Goal: Transaction & Acquisition: Purchase product/service

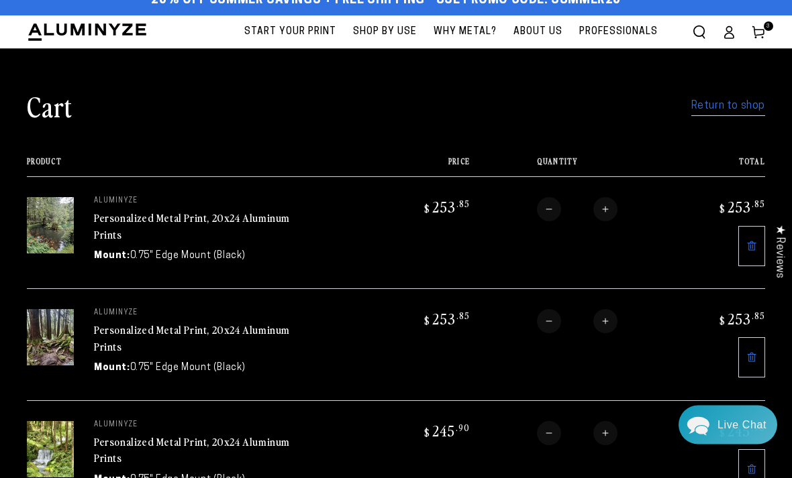
click at [51, 444] on img at bounding box center [50, 450] width 47 height 56
click at [70, 424] on img at bounding box center [50, 450] width 47 height 56
click at [230, 426] on td "aluminyze Personalized Metal Print, 20x24 Aluminum Prints Mount: 0.75" Edge Mou…" at bounding box center [225, 457] width 303 height 112
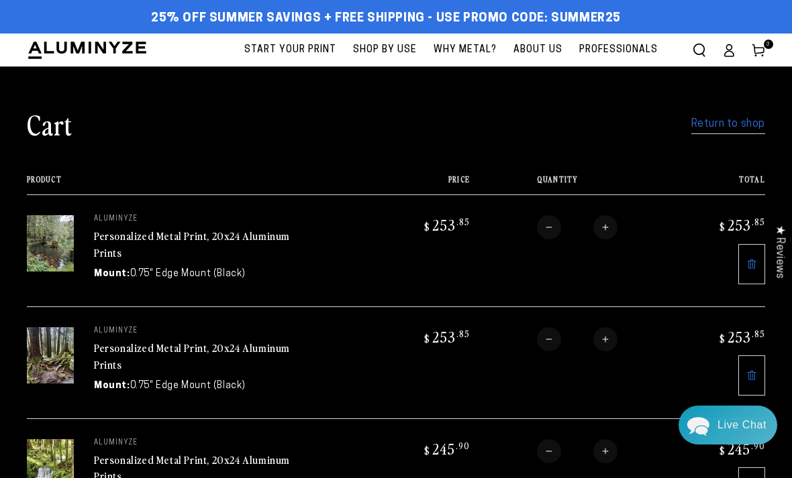
click at [736, 125] on link "Return to shop" at bounding box center [728, 124] width 74 height 19
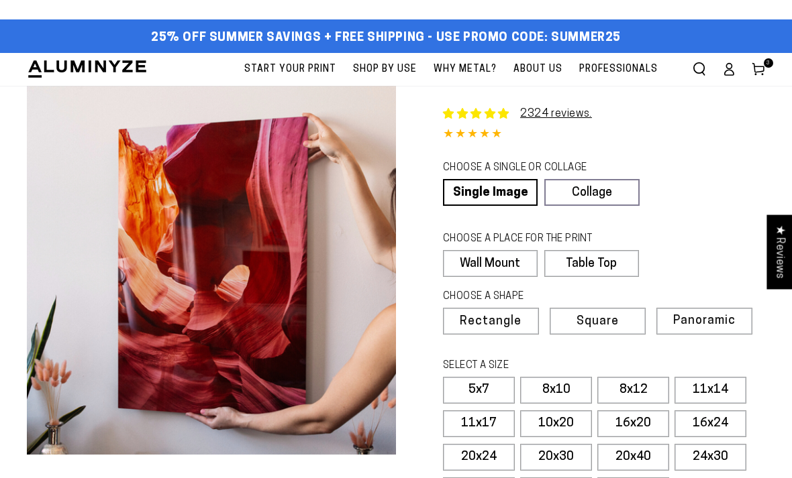
select select "**********"
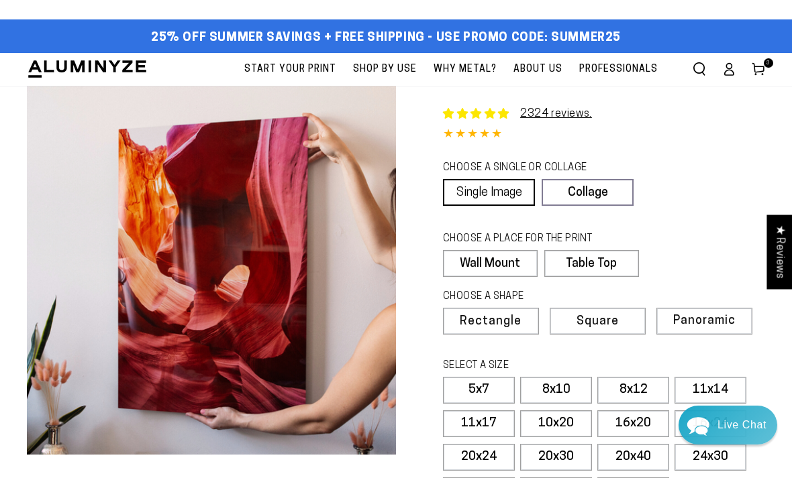
click at [514, 202] on link "Single Image" at bounding box center [489, 192] width 92 height 27
click at [518, 273] on label "Wall Mount" at bounding box center [490, 263] width 94 height 27
click at [523, 328] on label "Rectangle" at bounding box center [490, 321] width 95 height 27
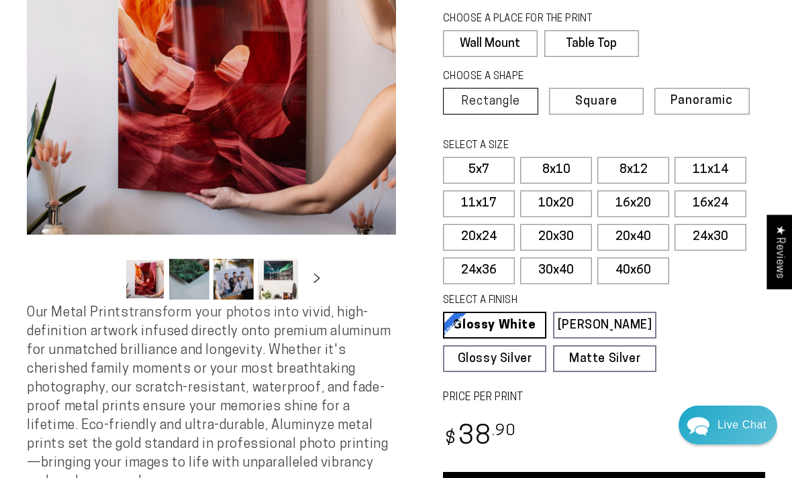
scroll to position [238, 0]
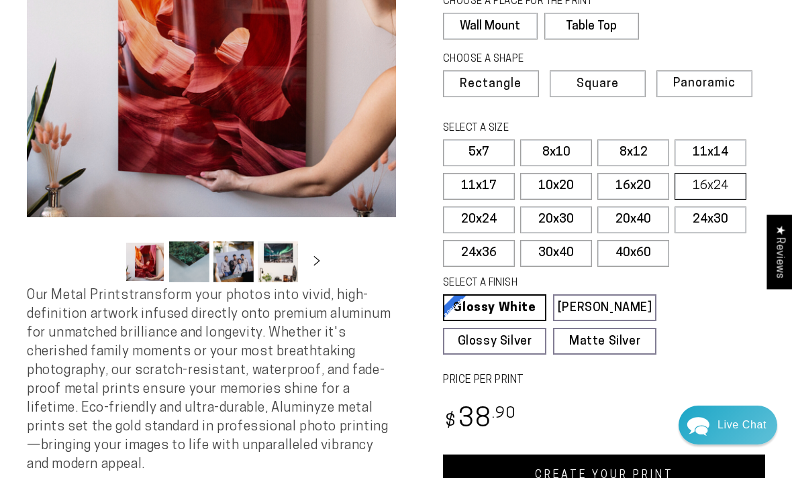
click at [724, 183] on label "16x24" at bounding box center [710, 186] width 72 height 27
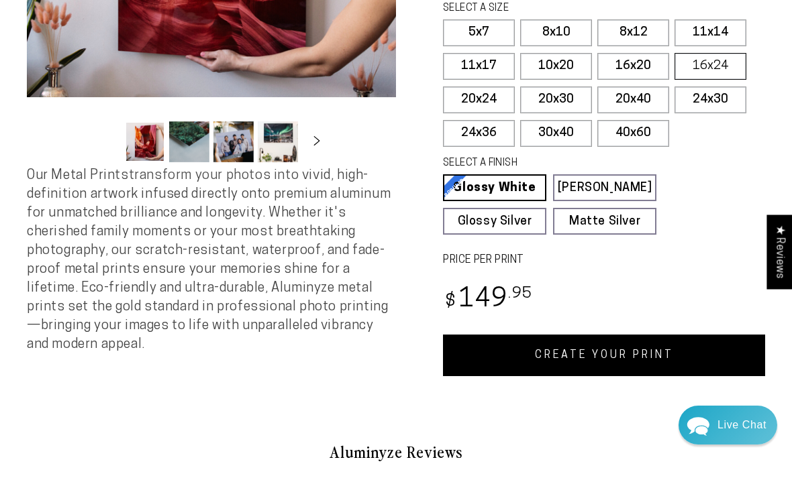
scroll to position [378, 0]
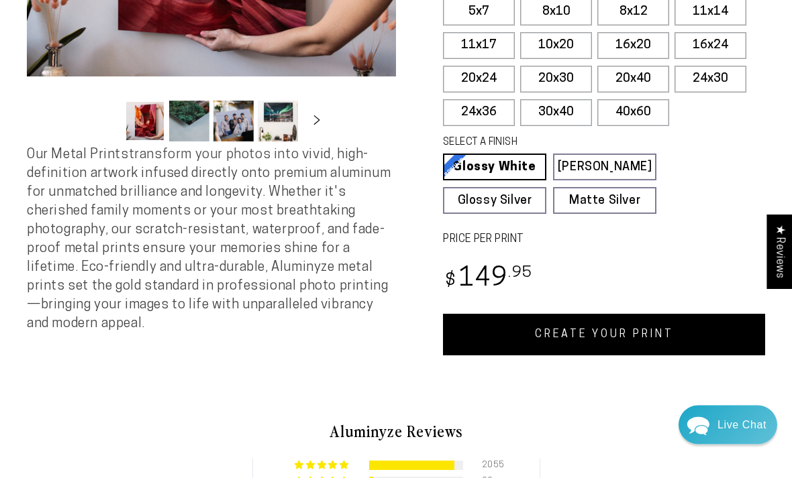
click at [710, 329] on link "CREATE YOUR PRINT" at bounding box center [604, 336] width 322 height 42
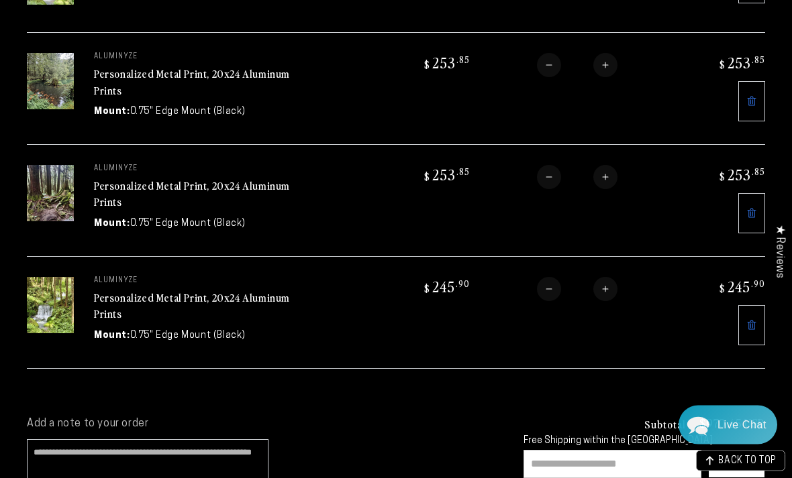
scroll to position [281, 0]
click at [761, 319] on link at bounding box center [751, 325] width 27 height 40
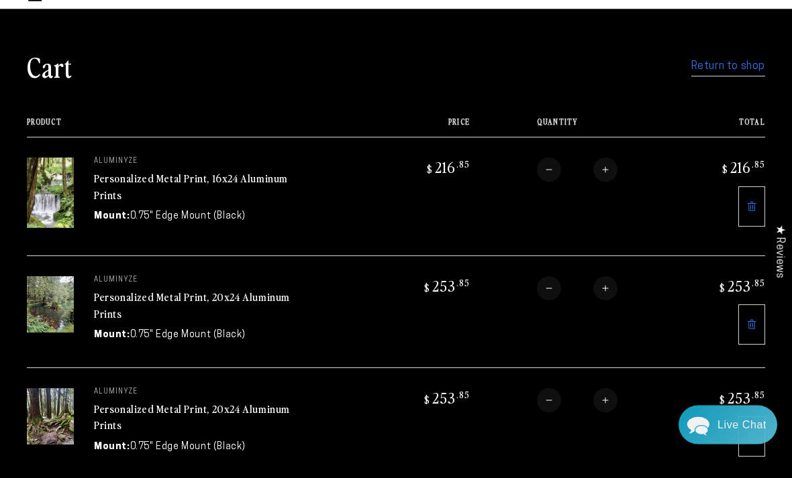
click at [191, 297] on link "Personalized Metal Print, 20x24 Aluminum Prints" at bounding box center [192, 306] width 196 height 32
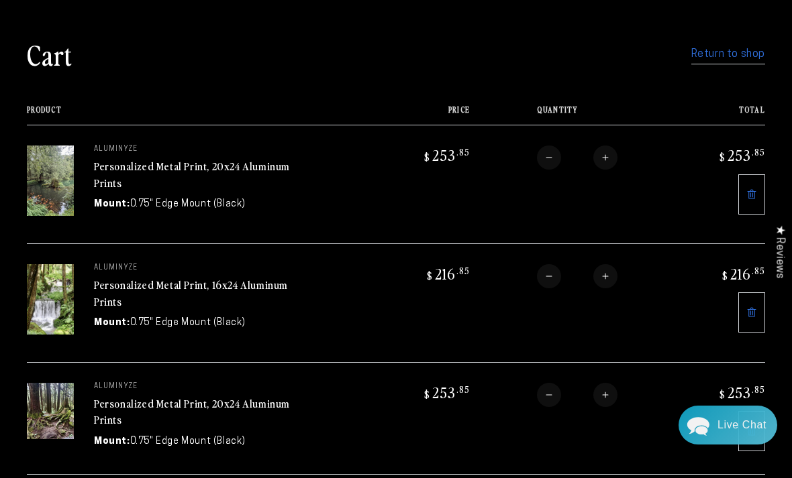
scroll to position [62, 0]
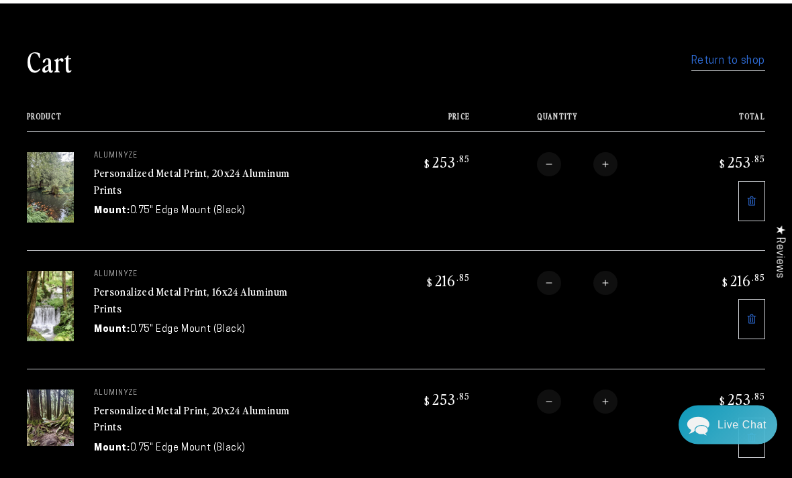
click at [147, 181] on link "Personalized Metal Print, 20x24 Aluminum Prints" at bounding box center [192, 182] width 196 height 32
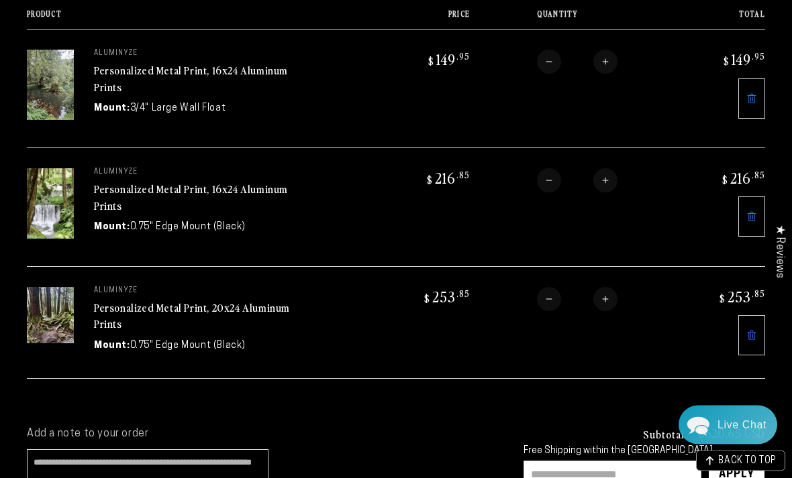
click at [748, 333] on icon at bounding box center [751, 336] width 11 height 11
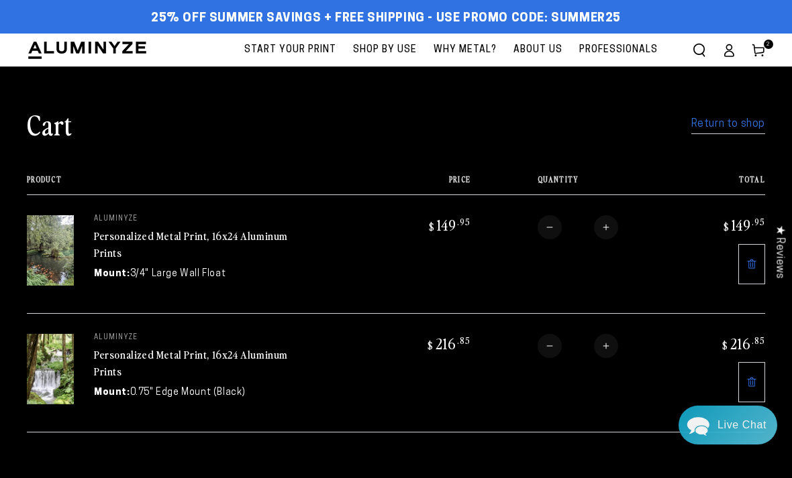
click at [210, 238] on link "Personalized Metal Print, 16x24 Aluminum Prints" at bounding box center [191, 244] width 194 height 32
click at [127, 374] on div "Personalized Metal Print, 16x24 Aluminum Prints" at bounding box center [194, 364] width 201 height 33
click at [134, 362] on link "Personalized Metal Print, 16x24 Aluminum Prints" at bounding box center [191, 363] width 194 height 32
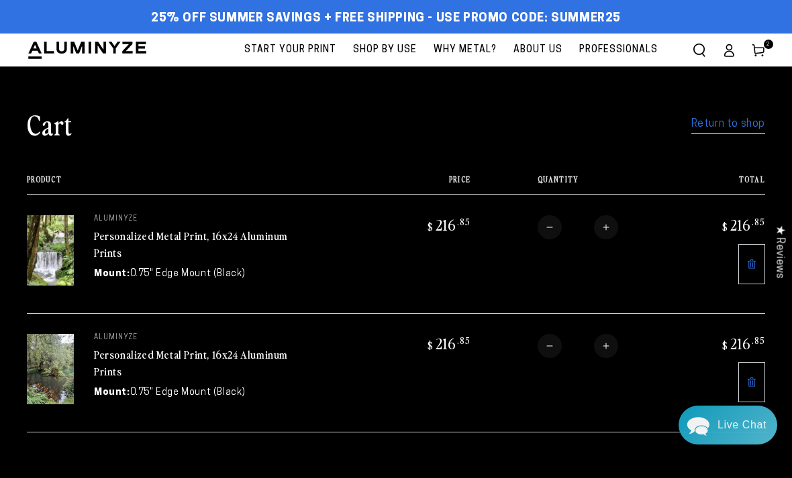
click at [152, 353] on link "Personalized Metal Print, 16x24 Aluminum Prints" at bounding box center [191, 363] width 194 height 32
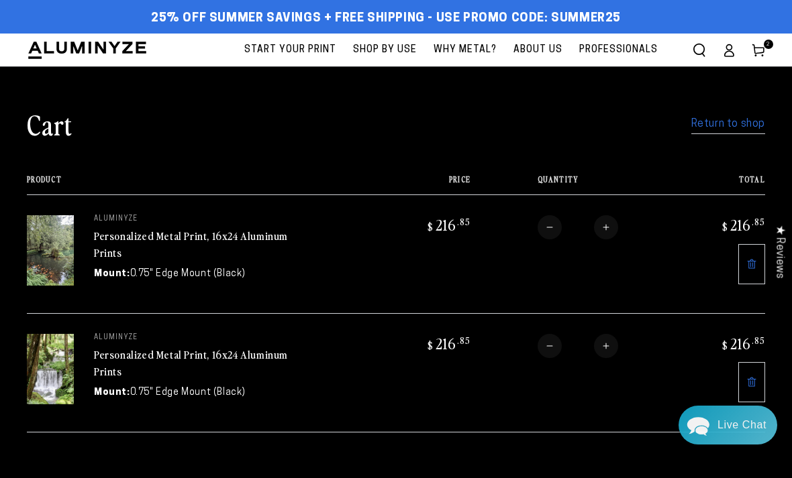
click at [735, 123] on link "Return to shop" at bounding box center [728, 124] width 74 height 19
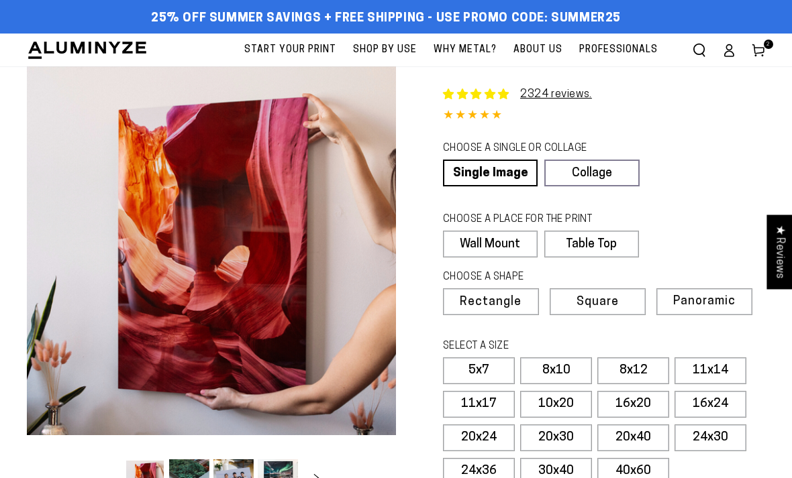
select select "**********"
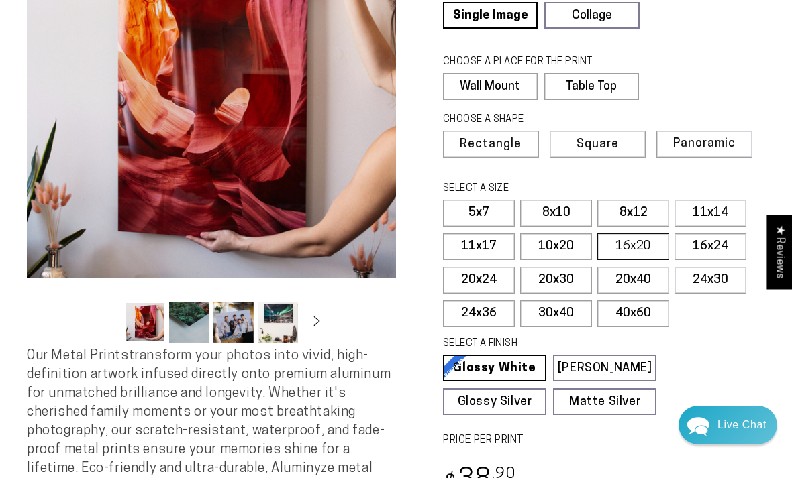
click at [654, 240] on label "16x20" at bounding box center [633, 247] width 72 height 27
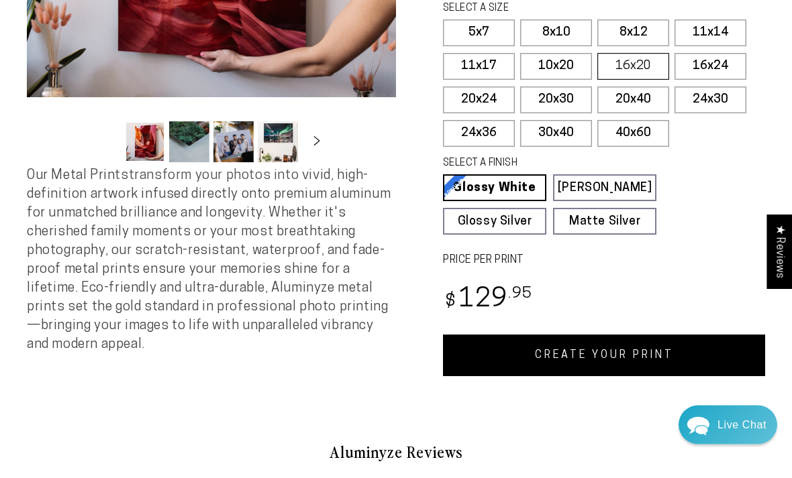
scroll to position [339, 0]
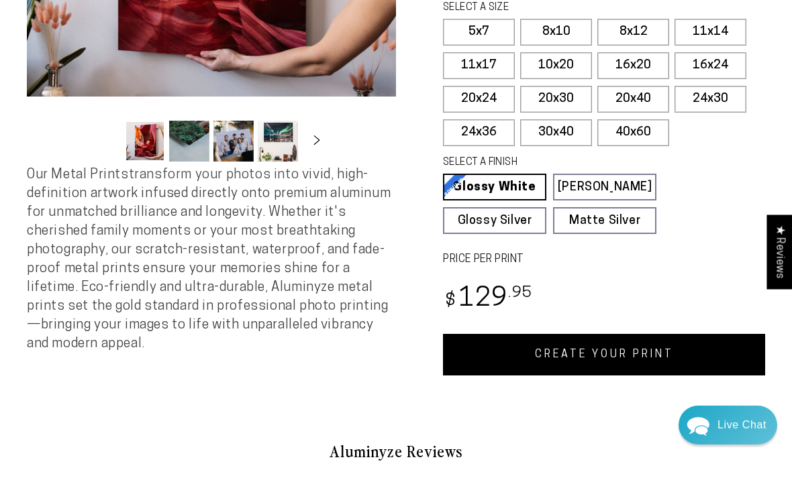
click at [650, 352] on link "CREATE YOUR PRINT" at bounding box center [604, 355] width 322 height 42
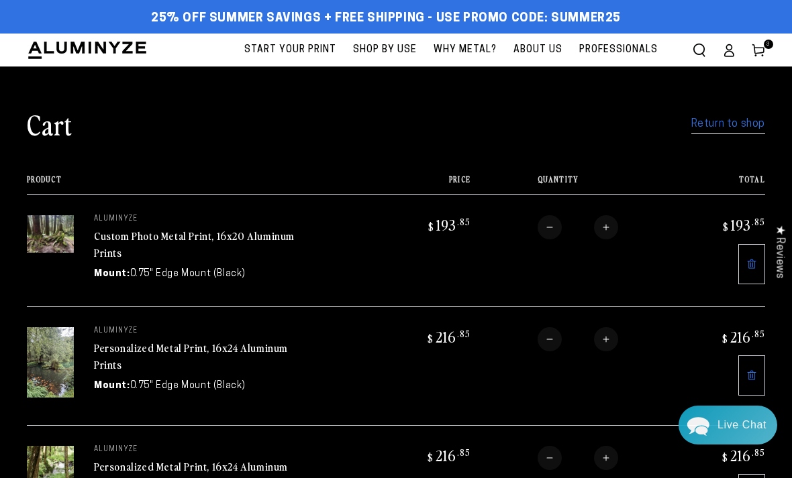
click at [237, 233] on link "Custom Photo Metal Print, 16x20 Aluminum Prints" at bounding box center [194, 244] width 201 height 32
click at [97, 232] on link "Custom Photo Metal Print, 16x20 Aluminum Prints" at bounding box center [194, 244] width 201 height 32
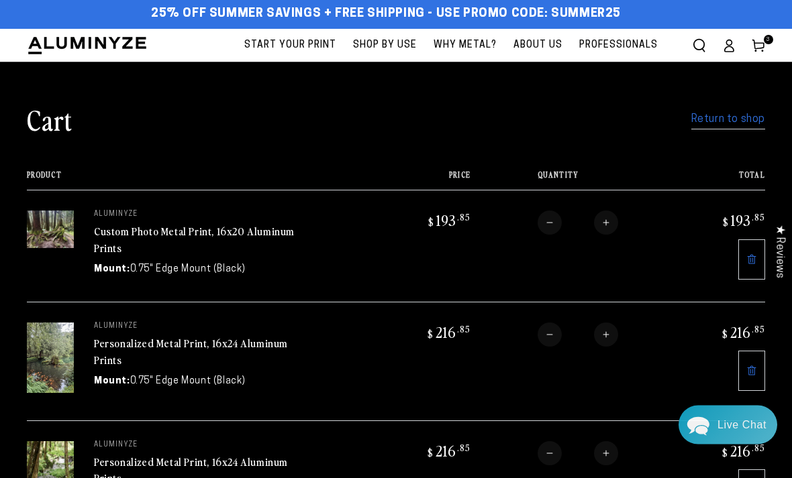
scroll to position [5, 0]
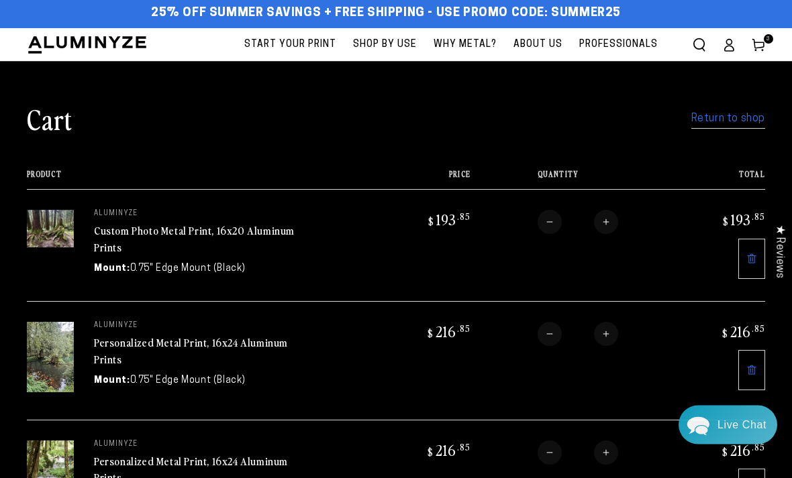
click at [738, 117] on link "Return to shop" at bounding box center [728, 119] width 74 height 19
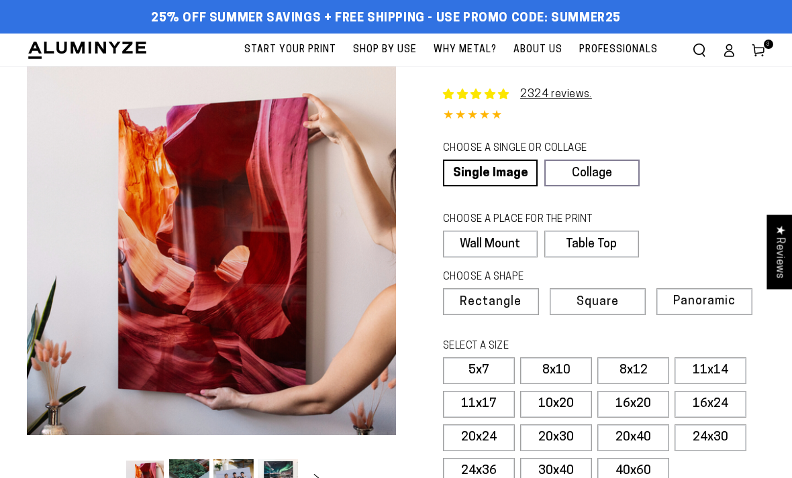
select select "**********"
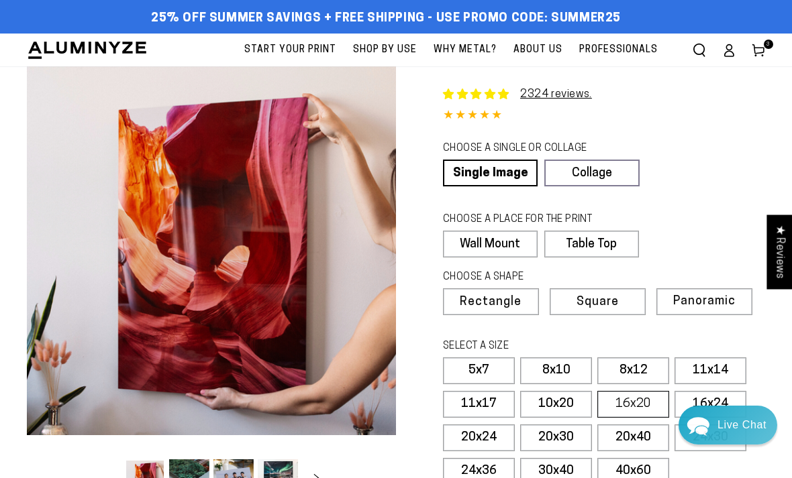
click at [658, 405] on label "16x20" at bounding box center [633, 404] width 72 height 27
click at [648, 405] on label "16x20" at bounding box center [633, 404] width 72 height 27
click at [650, 407] on label "16x20" at bounding box center [633, 404] width 72 height 27
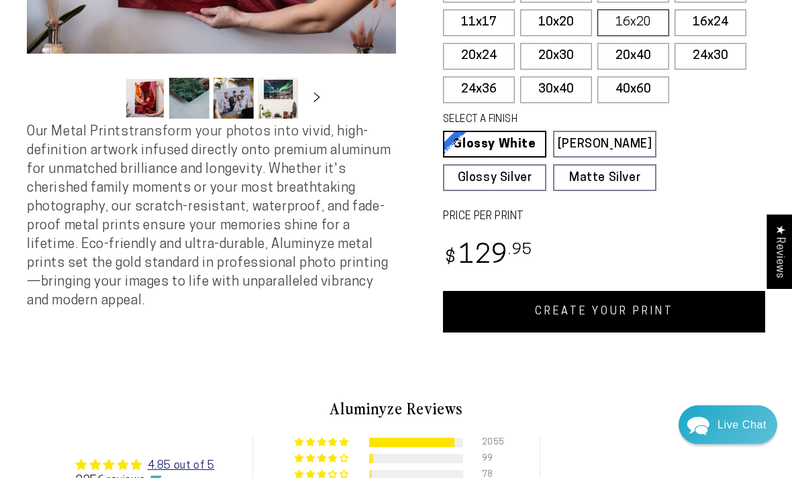
scroll to position [382, 0]
click at [693, 317] on link "CREATE YOUR PRINT" at bounding box center [604, 312] width 322 height 42
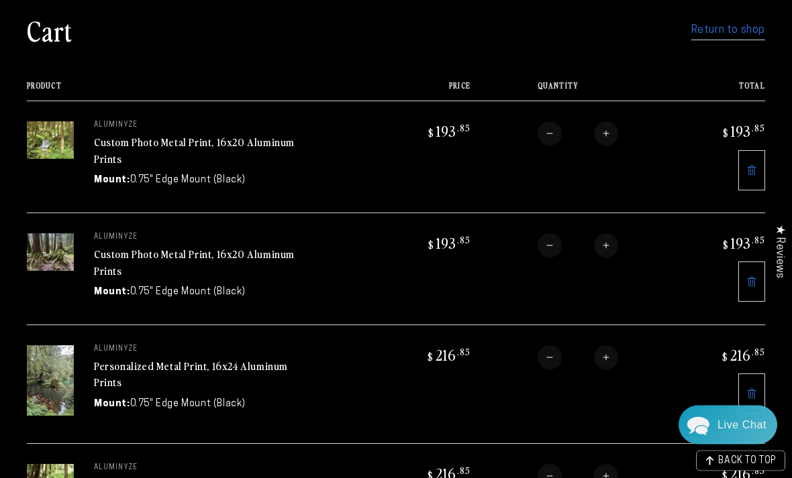
scroll to position [95, 0]
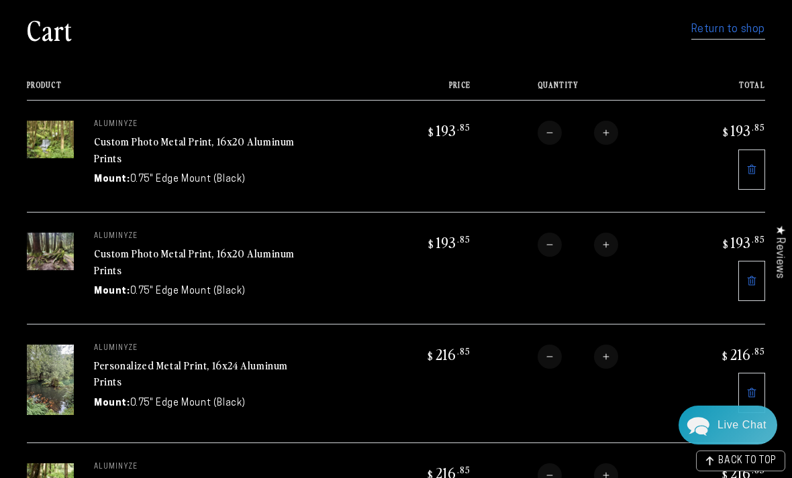
click at [197, 358] on link "Personalized Metal Print, 16x24 Aluminum Prints" at bounding box center [191, 374] width 194 height 32
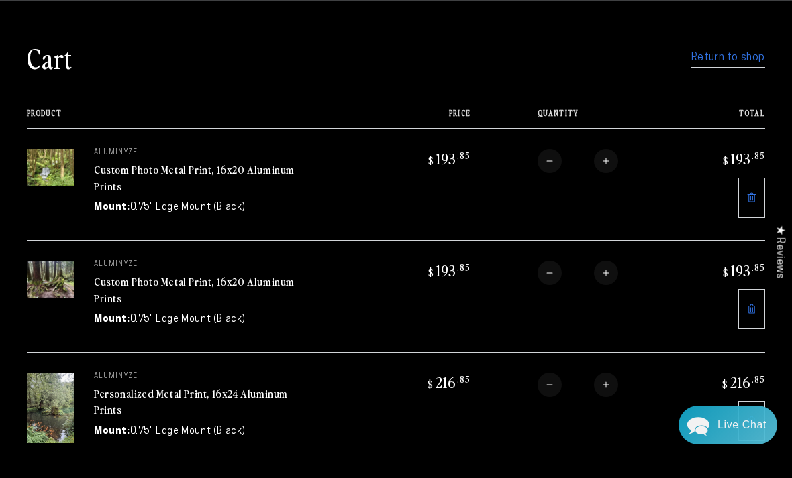
scroll to position [138, 0]
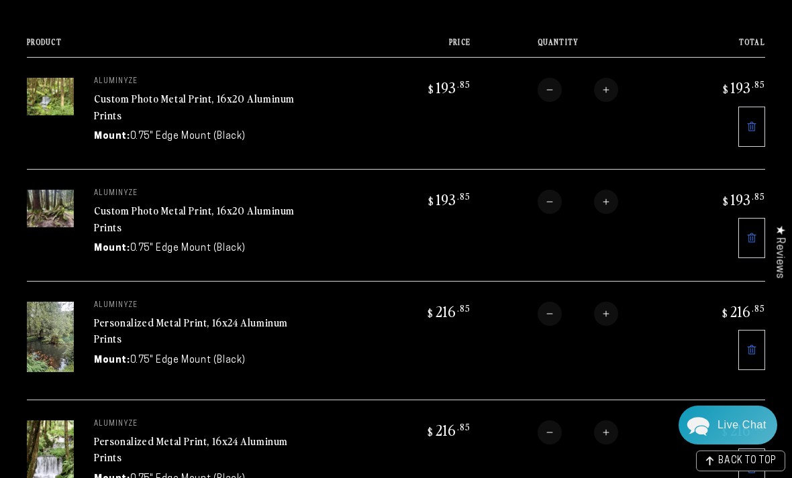
click at [633, 459] on td "Quantity Decrease quantity for Personalized Metal Print, 16x24 Aluminum Prints …" at bounding box center [572, 459] width 205 height 119
click at [545, 428] on button "Decrease quantity for Personalized Metal Print, 16x24 Aluminum Prints" at bounding box center [550, 433] width 24 height 24
type input "*"
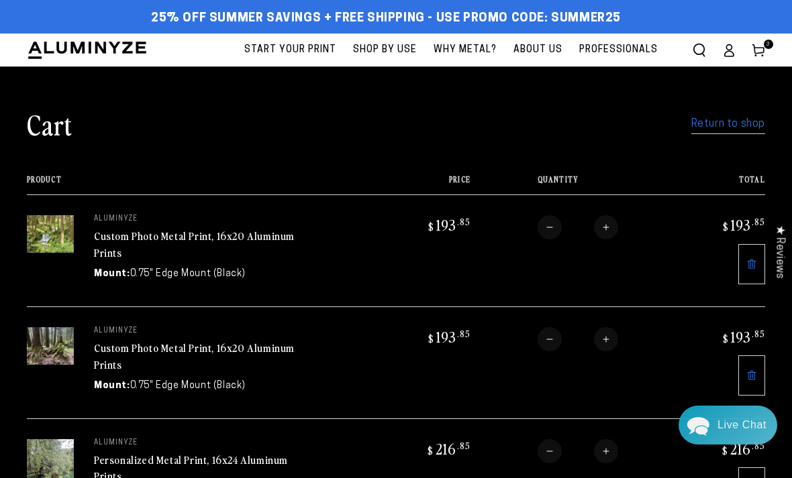
click at [750, 131] on link "Return to shop" at bounding box center [728, 124] width 74 height 19
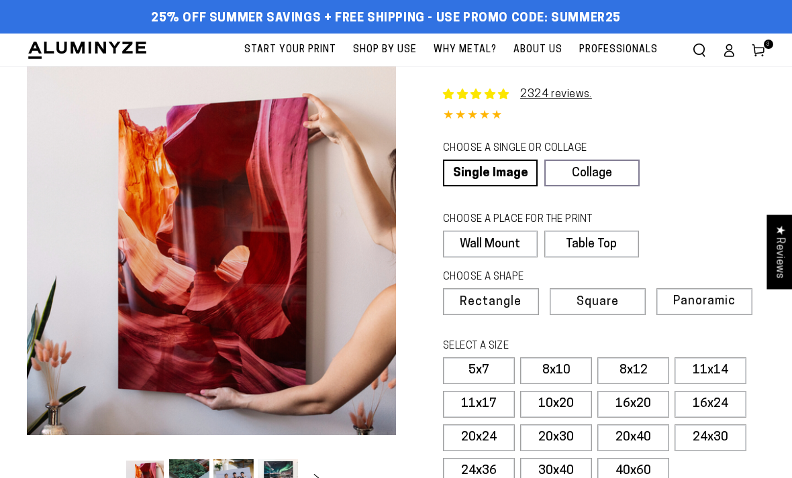
select select "**********"
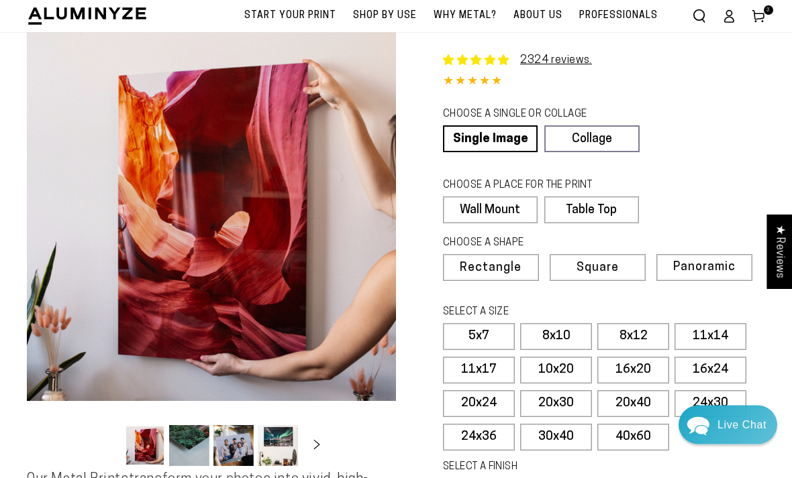
scroll to position [36, 0]
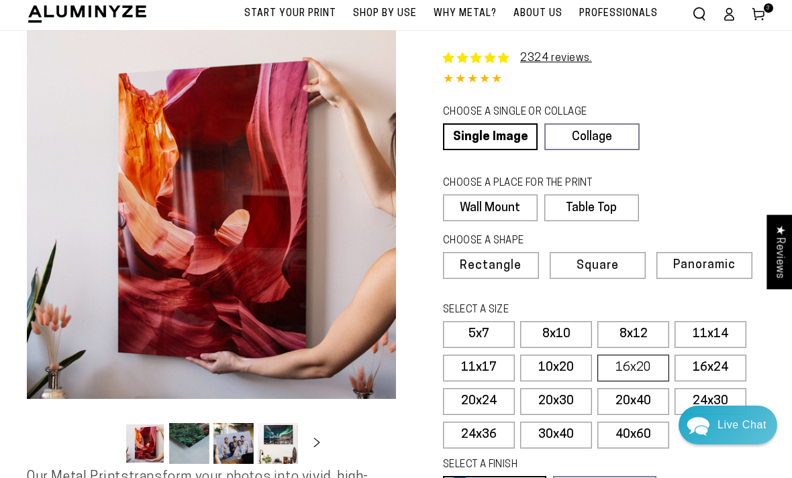
click at [648, 367] on label "16x20" at bounding box center [633, 368] width 72 height 27
click at [649, 364] on label "16x20" at bounding box center [633, 368] width 72 height 27
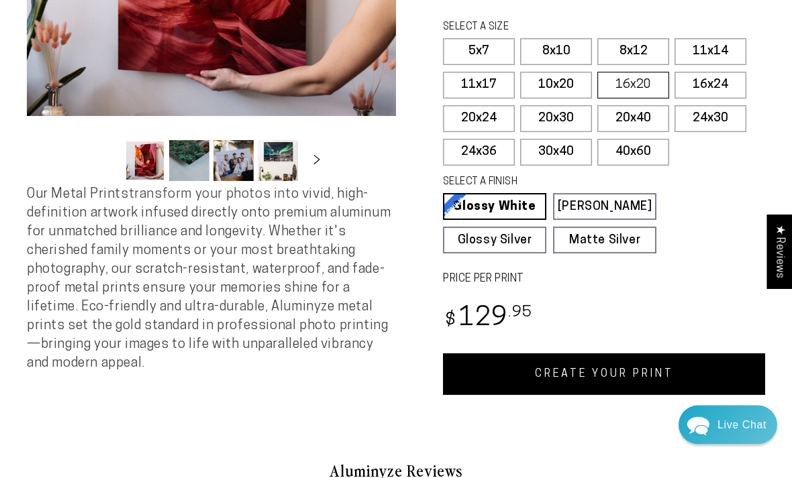
scroll to position [319, 0]
click at [638, 368] on link "CREATE YOUR PRINT" at bounding box center [604, 375] width 322 height 42
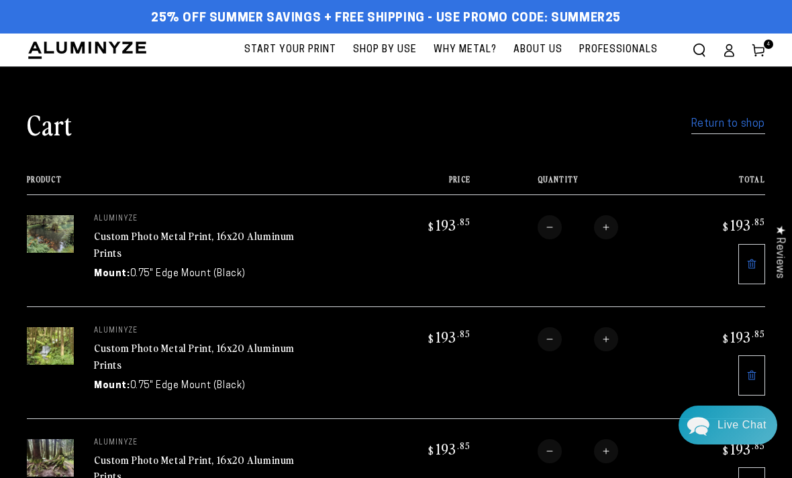
click at [213, 237] on link "Custom Photo Metal Print, 16x20 Aluminum Prints" at bounding box center [194, 244] width 201 height 32
click at [238, 354] on link "Custom Photo Metal Print, 16x20 Aluminum Prints" at bounding box center [194, 356] width 201 height 32
click at [225, 242] on link "Custom Photo Metal Print, 16x20 Aluminum Prints" at bounding box center [194, 244] width 201 height 32
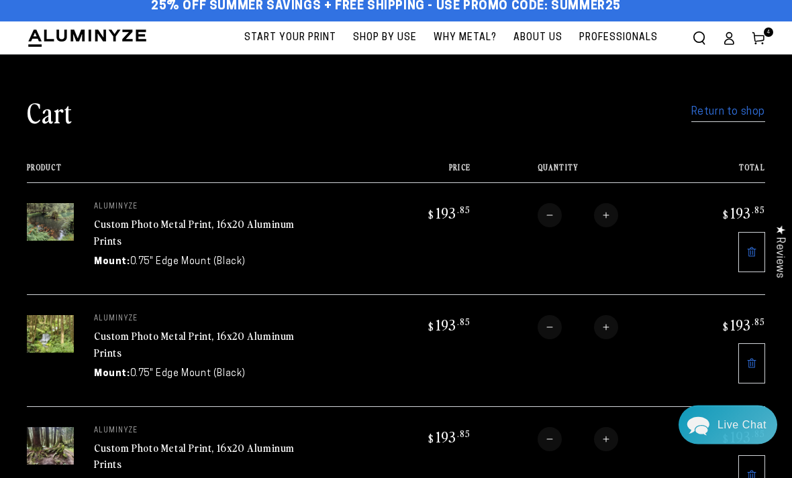
scroll to position [12, 0]
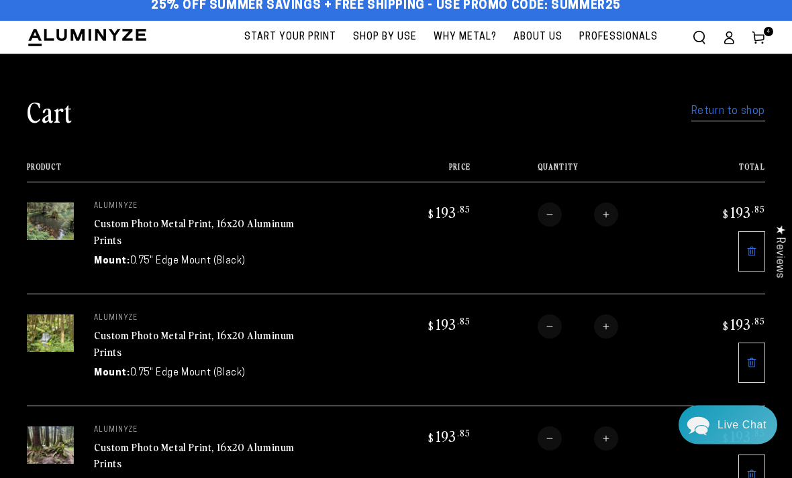
click at [211, 218] on link "Custom Photo Metal Print, 16x20 Aluminum Prints" at bounding box center [194, 232] width 201 height 32
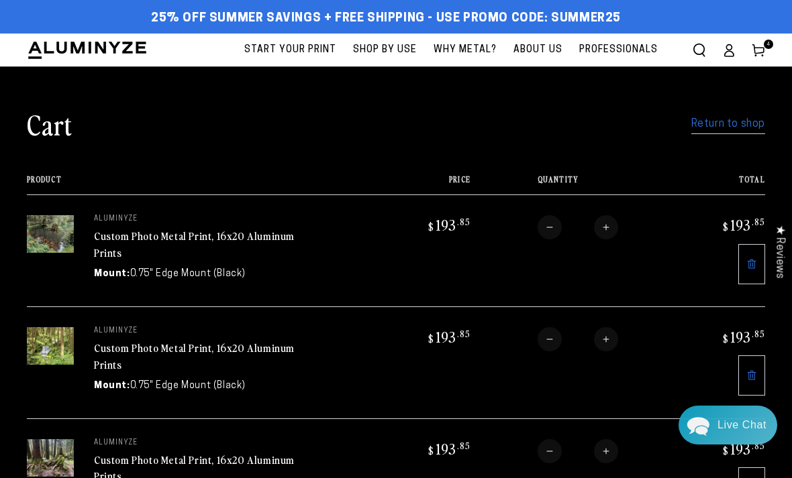
click at [200, 244] on link "Custom Photo Metal Print, 16x20 Aluminum Prints" at bounding box center [194, 244] width 201 height 32
click at [204, 228] on link "Custom Photo Metal Print, 16x20 Aluminum Prints" at bounding box center [194, 244] width 201 height 32
click at [215, 230] on link "Custom Photo Metal Print, 16x20 Aluminum Prints" at bounding box center [194, 244] width 201 height 32
click at [740, 128] on link "Return to shop" at bounding box center [728, 124] width 74 height 19
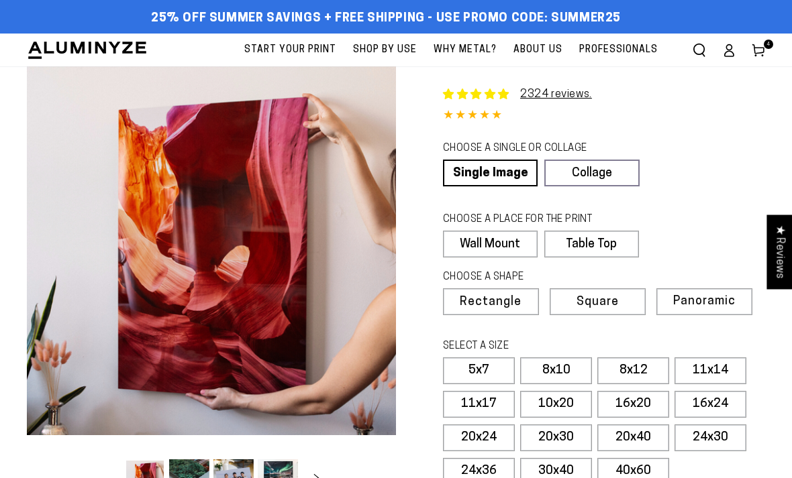
select select "**********"
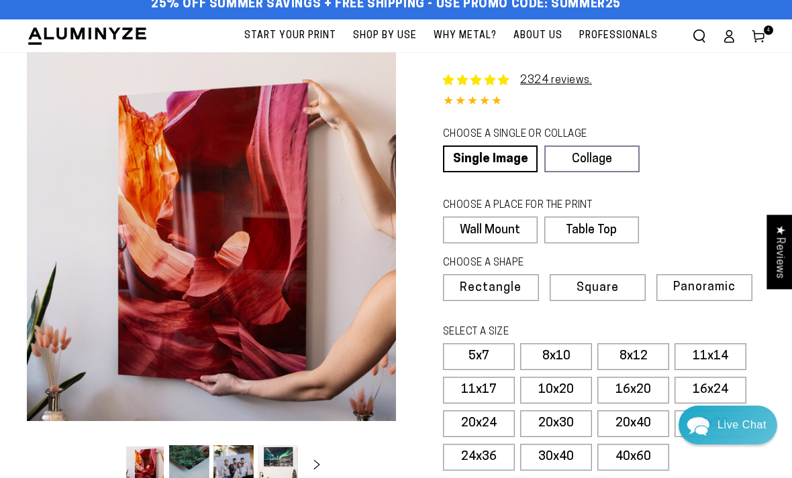
scroll to position [37, 0]
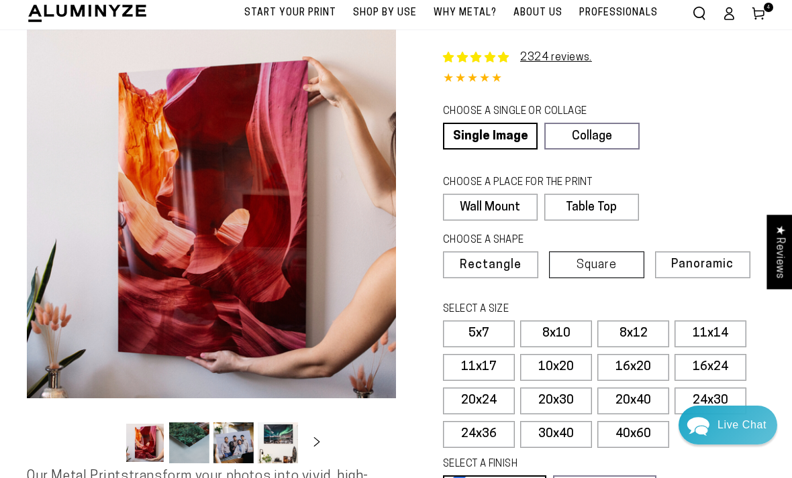
click at [620, 259] on label "Square" at bounding box center [596, 265] width 95 height 27
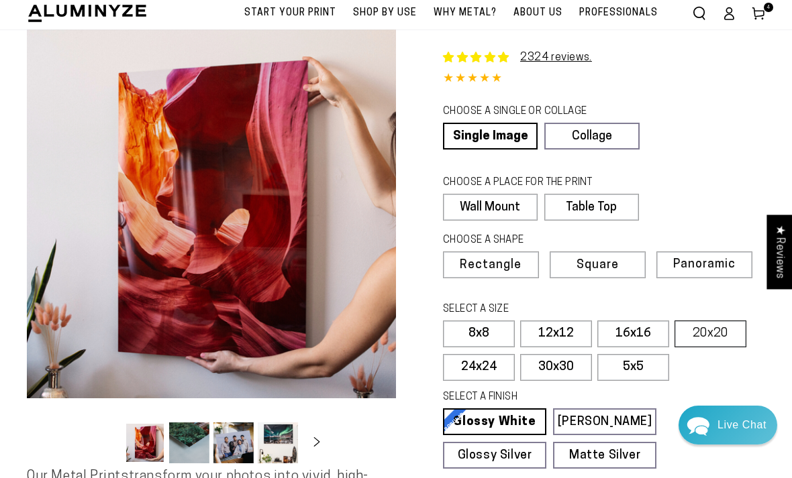
click at [738, 326] on label "20x20" at bounding box center [710, 334] width 72 height 27
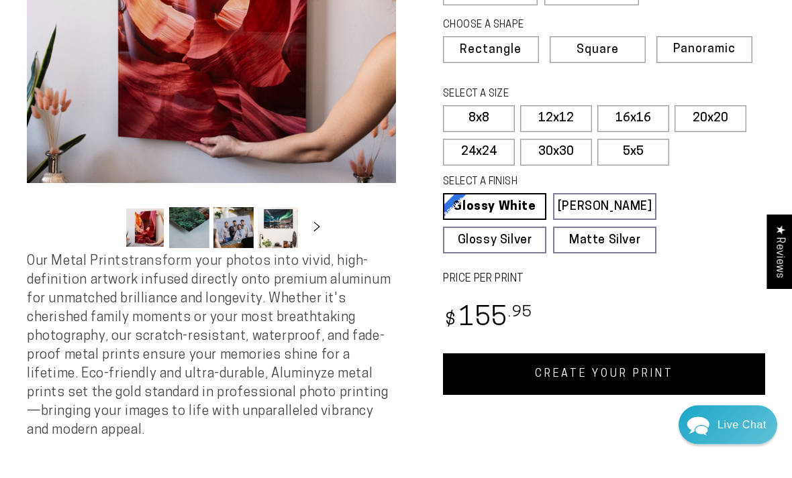
click at [681, 368] on link "CREATE YOUR PRINT" at bounding box center [604, 375] width 322 height 42
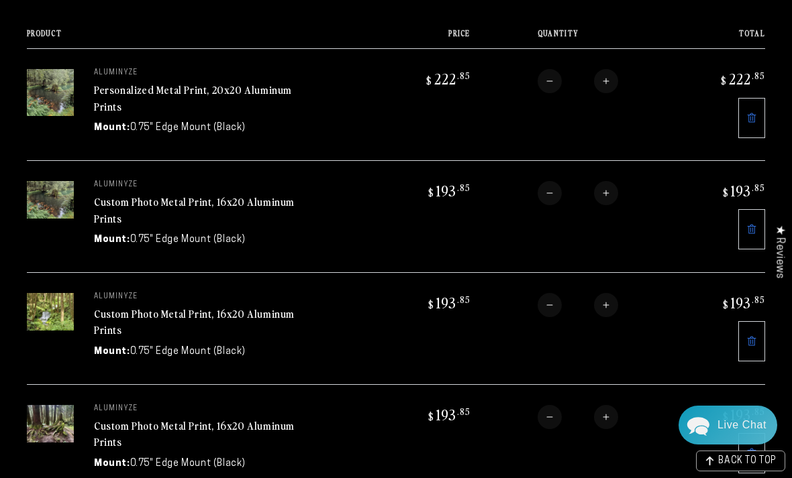
scroll to position [159, 0]
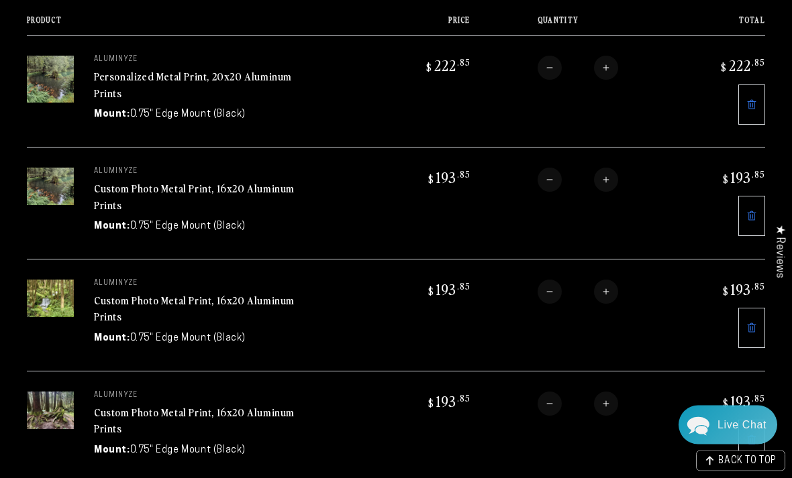
click at [232, 405] on link "Custom Photo Metal Print, 16x20 Aluminum Prints" at bounding box center [194, 421] width 201 height 32
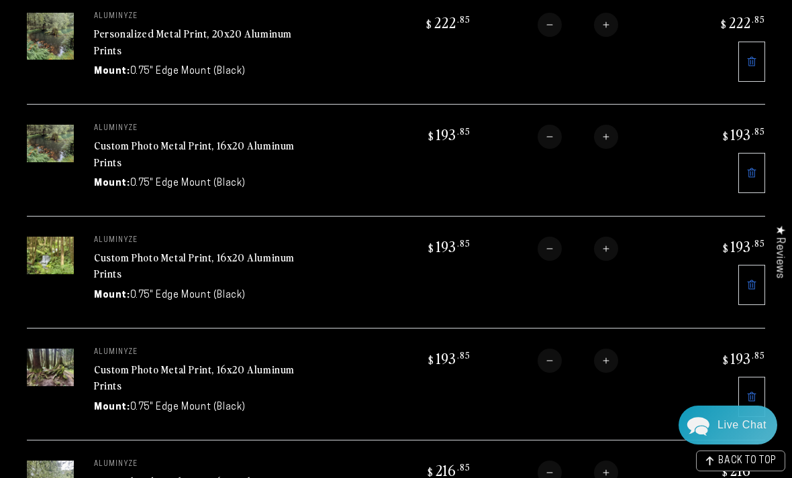
click at [385, 283] on td "$ 193 .85" at bounding box center [423, 272] width 91 height 112
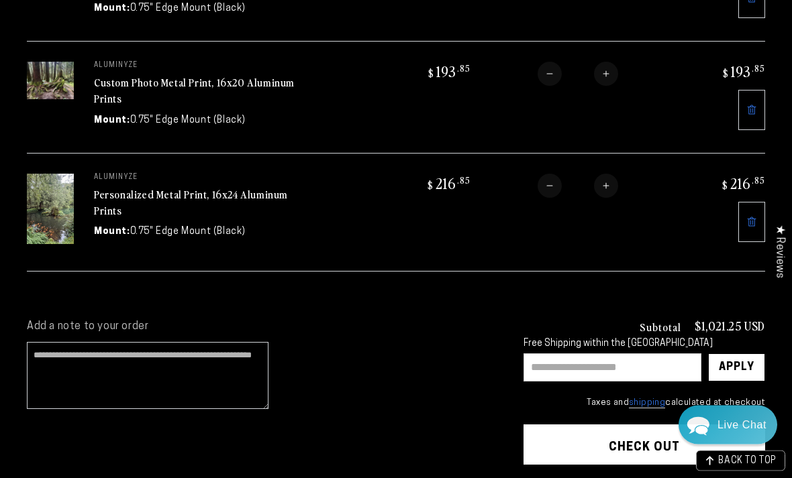
scroll to position [495, 0]
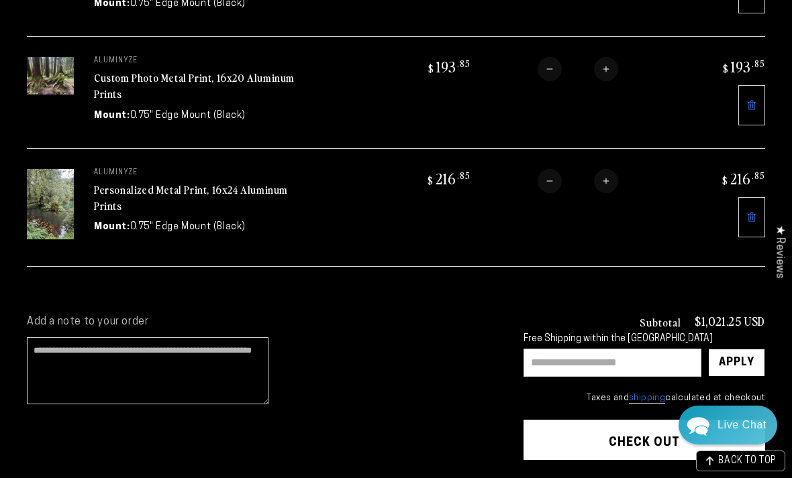
click at [755, 212] on icon at bounding box center [752, 216] width 9 height 9
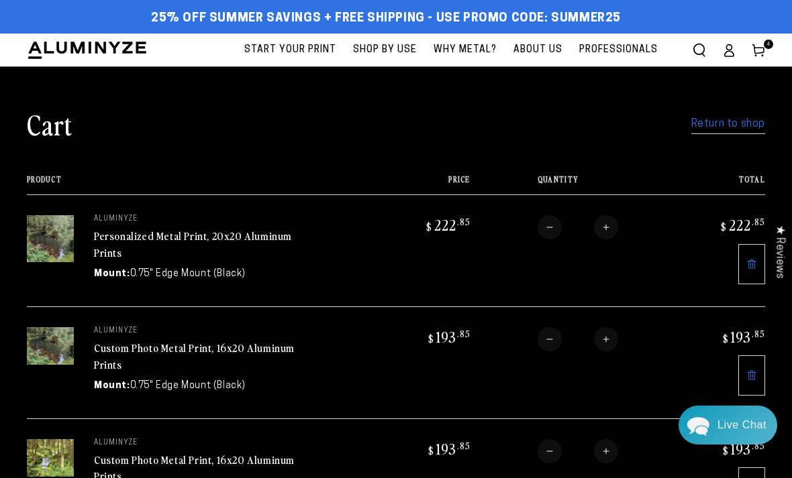
click at [754, 130] on link "Return to shop" at bounding box center [728, 124] width 74 height 19
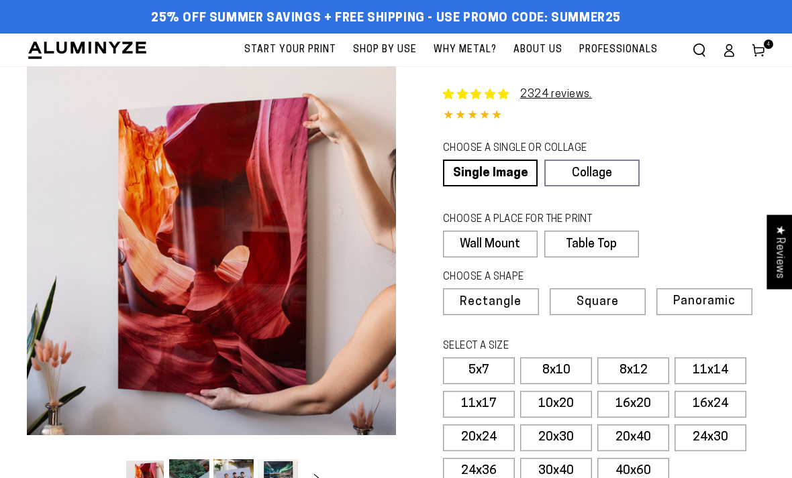
select select "**********"
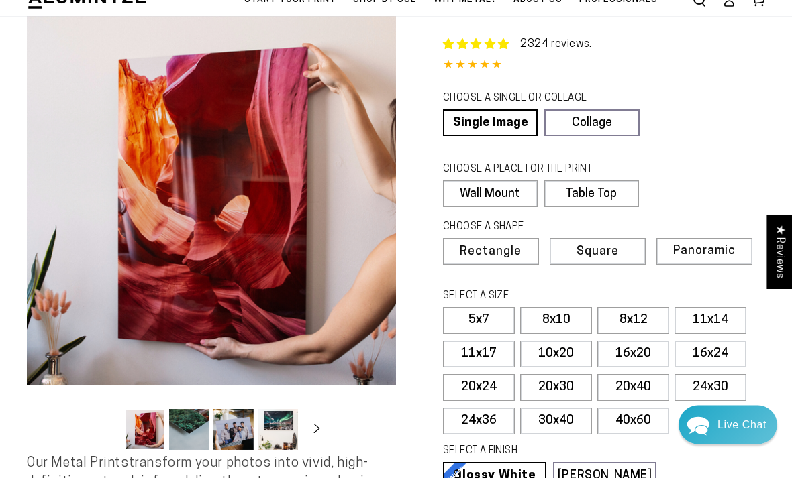
scroll to position [77, 0]
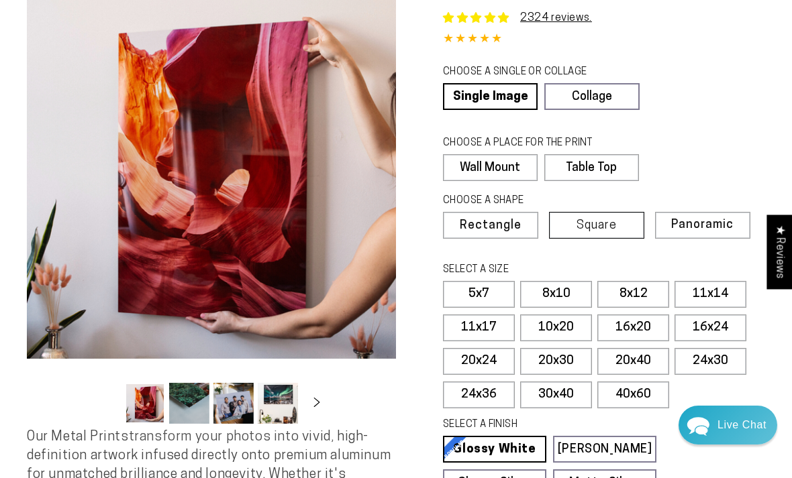
click at [644, 221] on label "Square" at bounding box center [596, 225] width 95 height 27
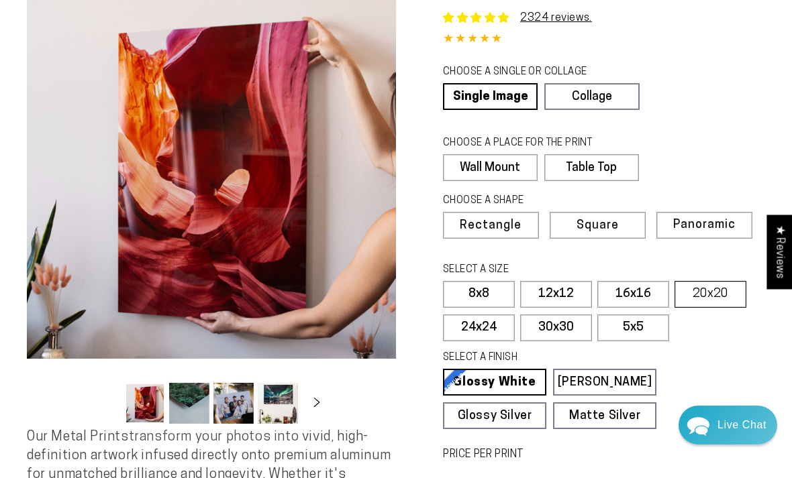
click at [740, 297] on label "20x20" at bounding box center [710, 294] width 72 height 27
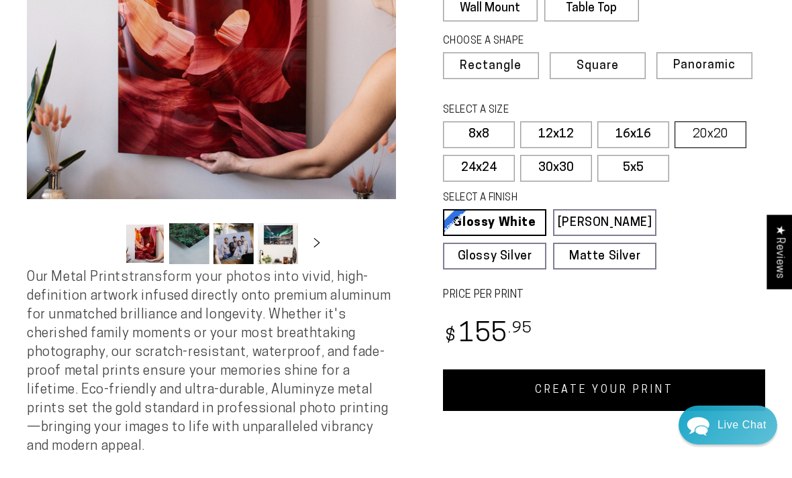
scroll to position [242, 0]
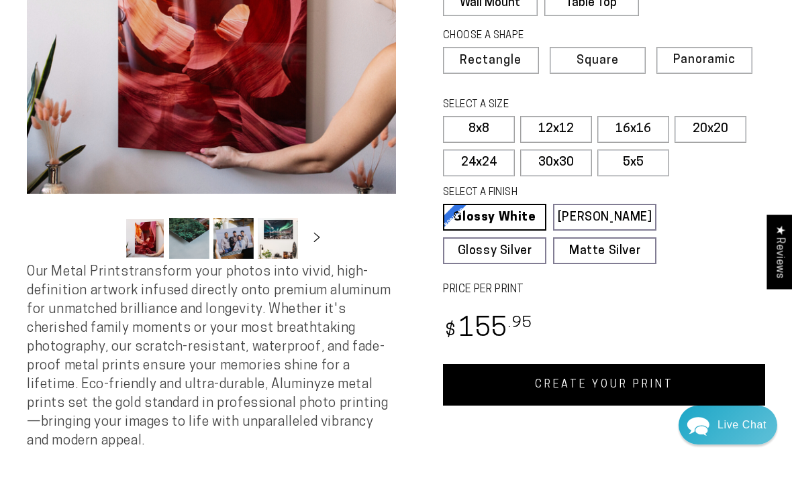
click at [680, 379] on link "CREATE YOUR PRINT" at bounding box center [604, 385] width 322 height 42
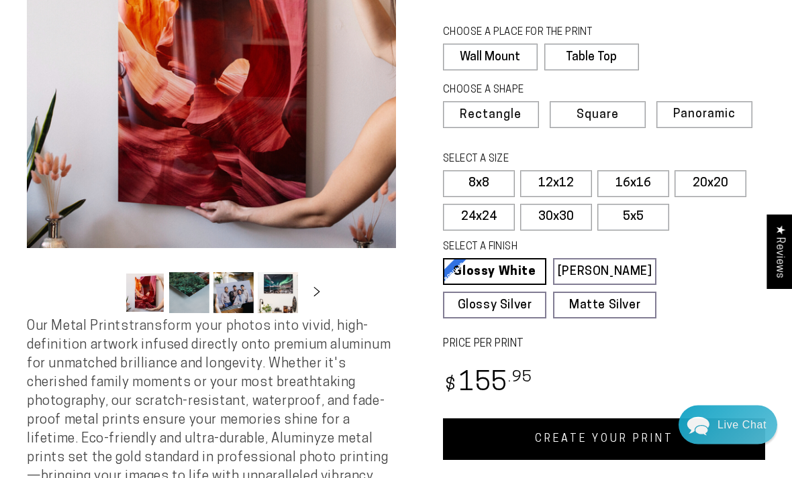
scroll to position [189, 0]
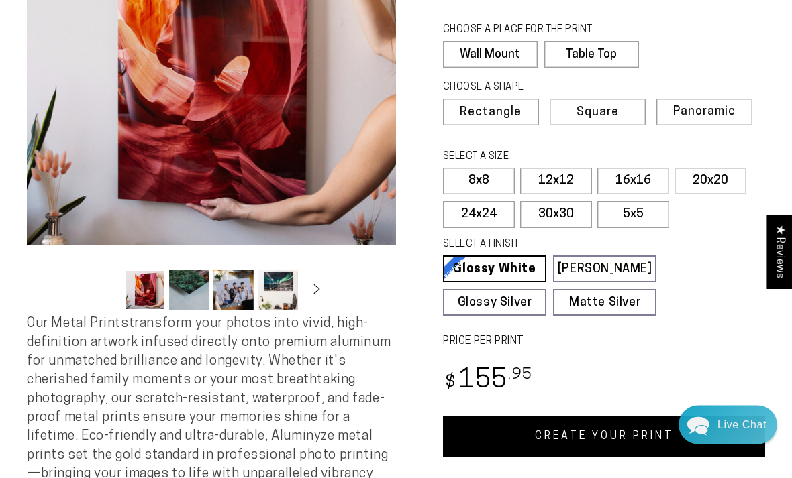
click at [621, 444] on link "CREATE YOUR PRINT" at bounding box center [604, 438] width 322 height 42
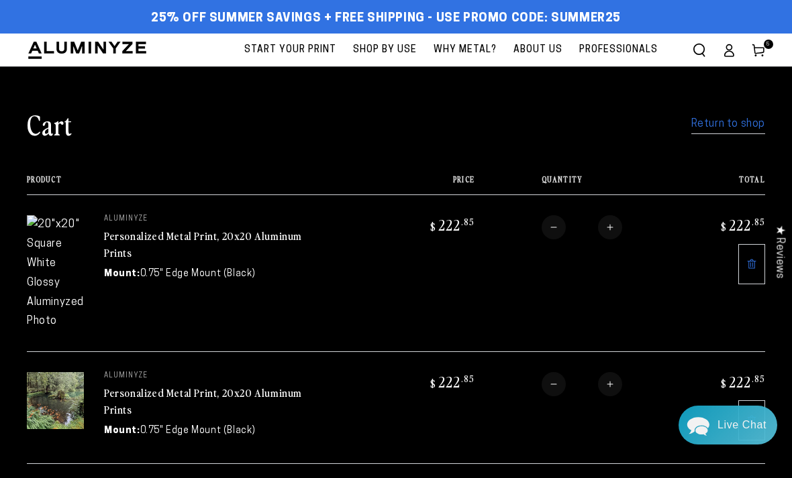
click at [234, 234] on link "Personalized Metal Print, 20x20 Aluminum Prints" at bounding box center [203, 244] width 198 height 32
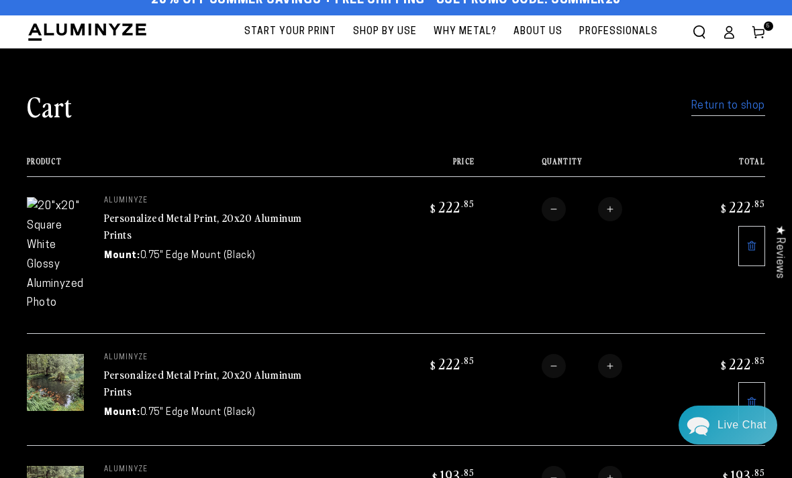
scroll to position [19, 0]
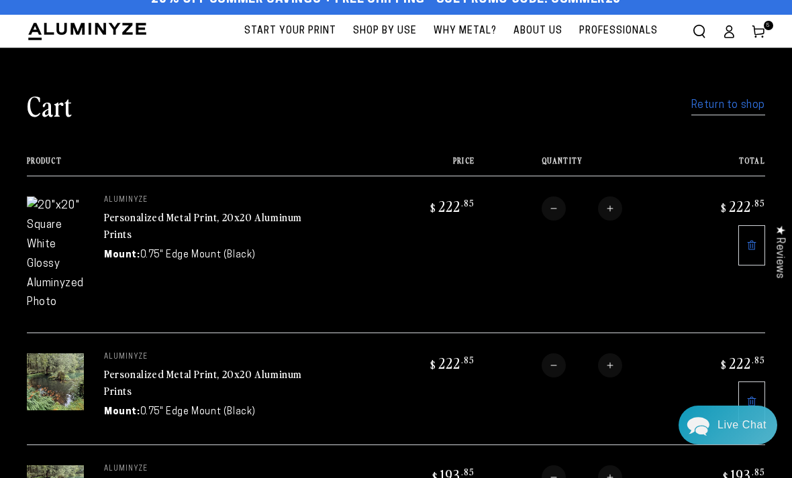
click at [755, 250] on link at bounding box center [751, 245] width 27 height 40
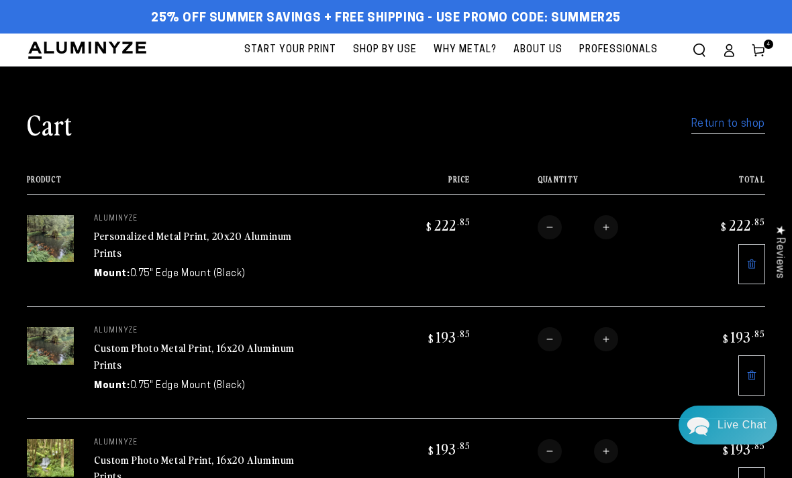
click at [737, 117] on link "Return to shop" at bounding box center [728, 124] width 74 height 19
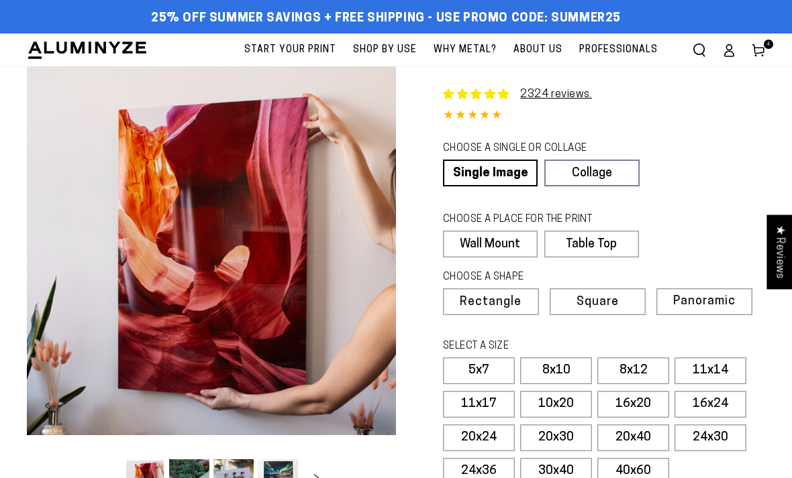
select select "**********"
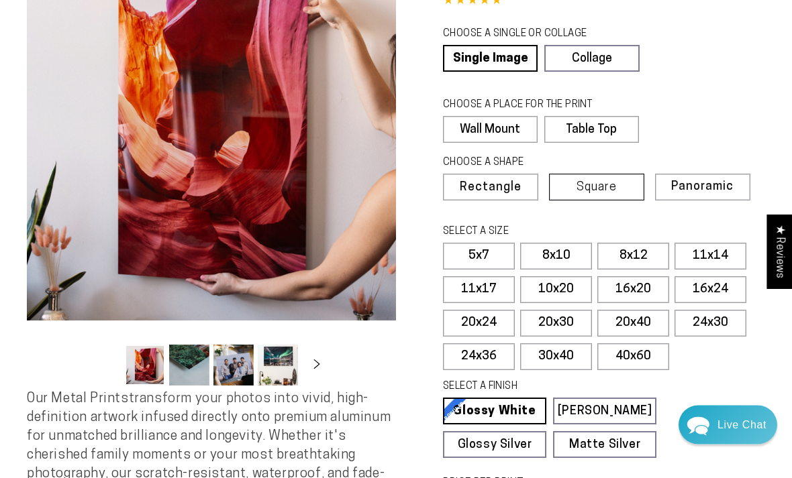
scroll to position [115, 0]
click at [620, 191] on label "Square" at bounding box center [596, 187] width 95 height 27
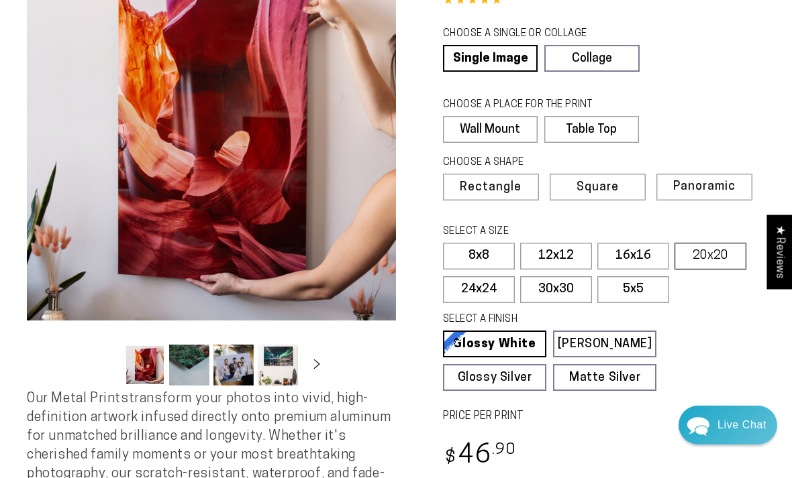
click at [729, 259] on label "20x20" at bounding box center [710, 256] width 72 height 27
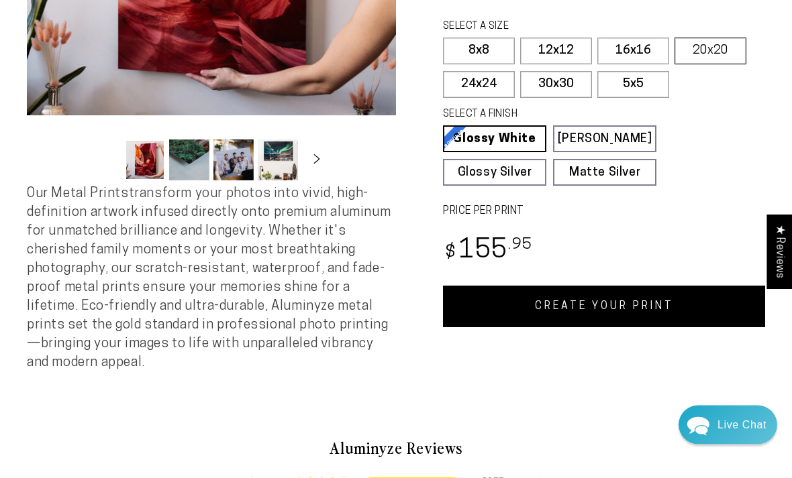
scroll to position [320, 0]
click at [689, 320] on link "CREATE YOUR PRINT" at bounding box center [604, 307] width 322 height 42
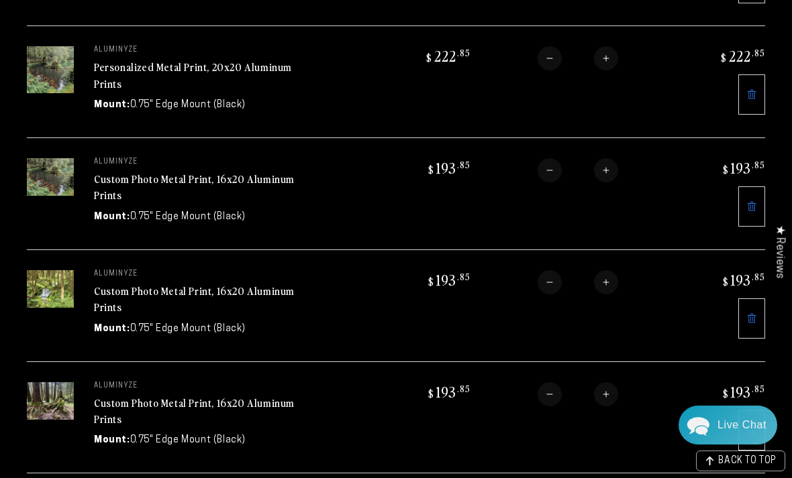
scroll to position [285, 0]
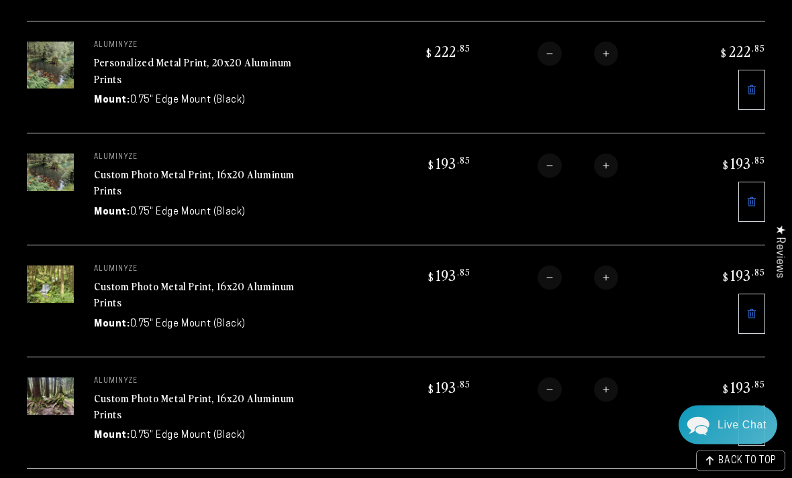
click at [221, 391] on link "Custom Photo Metal Print, 16x20 Aluminum Prints" at bounding box center [194, 407] width 201 height 32
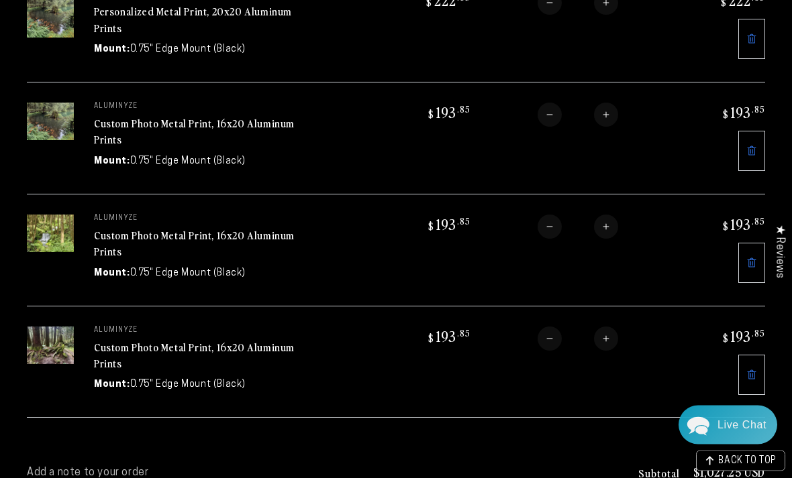
scroll to position [341, 0]
